Goal: Task Accomplishment & Management: Use online tool/utility

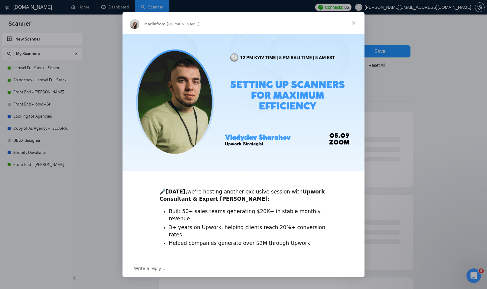
click at [352, 21] on span "Close" at bounding box center [353, 23] width 22 height 22
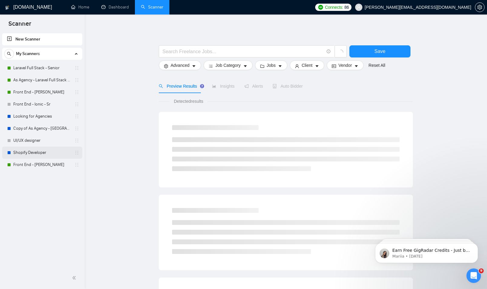
click at [17, 152] on link "Shopify Developer" at bounding box center [41, 153] width 57 height 12
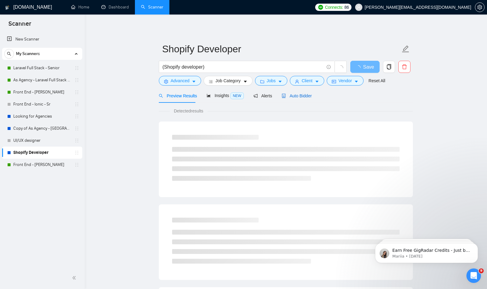
click at [300, 98] on span "Auto Bidder" at bounding box center [296, 95] width 30 height 5
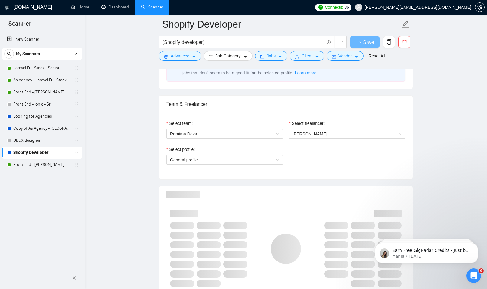
scroll to position [332, 0]
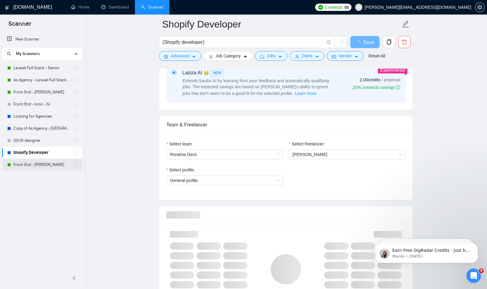
click at [42, 166] on link "Front End - [PERSON_NAME]" at bounding box center [41, 165] width 57 height 12
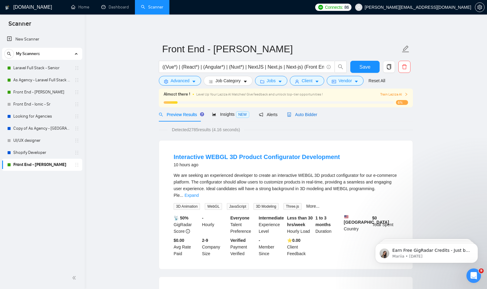
click at [306, 114] on span "Auto Bidder" at bounding box center [302, 114] width 30 height 5
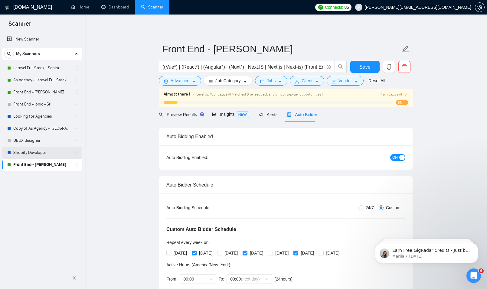
click at [22, 153] on link "Shopify Developer" at bounding box center [41, 153] width 57 height 12
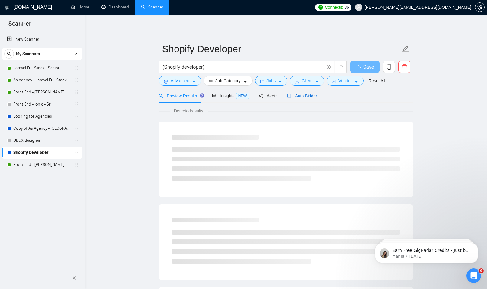
click at [300, 93] on span "Auto Bidder" at bounding box center [302, 95] width 30 height 5
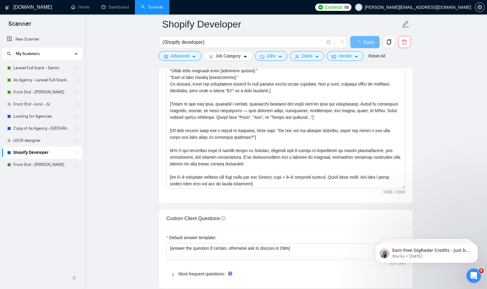
scroll to position [73, 0]
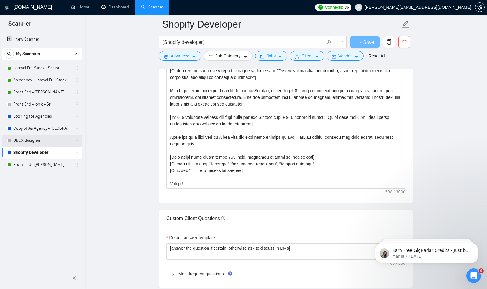
click at [35, 138] on link "UI/UX designer" at bounding box center [41, 141] width 57 height 12
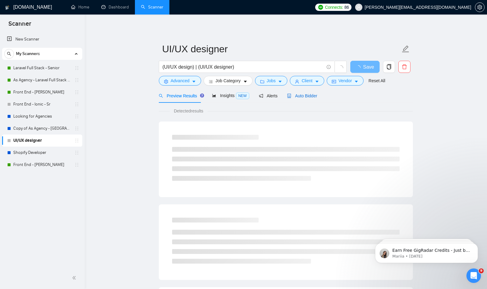
click at [306, 98] on span "Auto Bidder" at bounding box center [302, 95] width 30 height 5
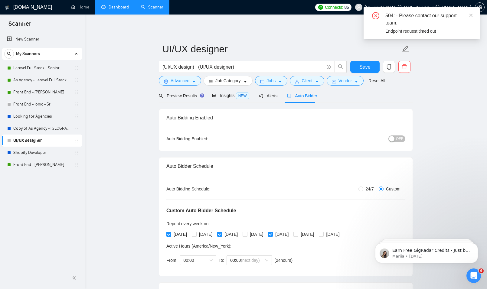
click at [108, 5] on link "Dashboard" at bounding box center [115, 7] width 28 height 5
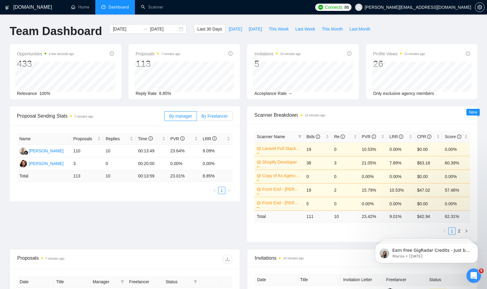
click at [211, 118] on span "By Freelancer" at bounding box center [214, 116] width 26 height 5
click at [197, 118] on input "By Freelancer" at bounding box center [197, 118] width 0 height 0
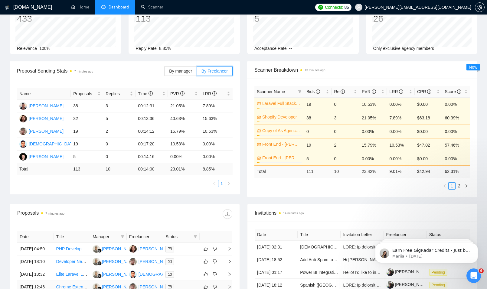
scroll to position [15, 0]
